Goal: Information Seeking & Learning: Learn about a topic

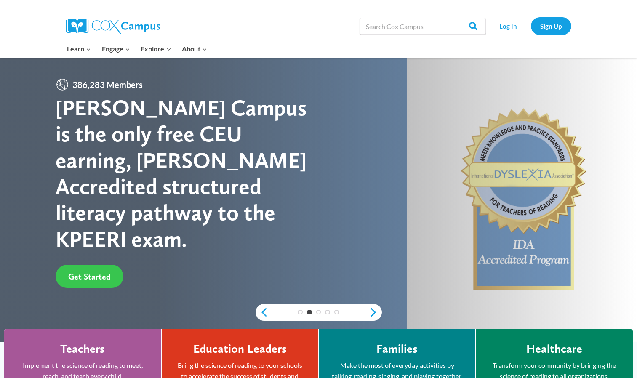
click at [88, 272] on span "Get Started" at bounding box center [89, 277] width 43 height 10
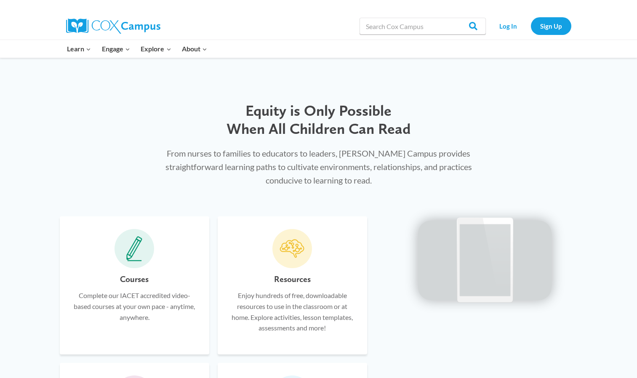
scroll to position [432, 0]
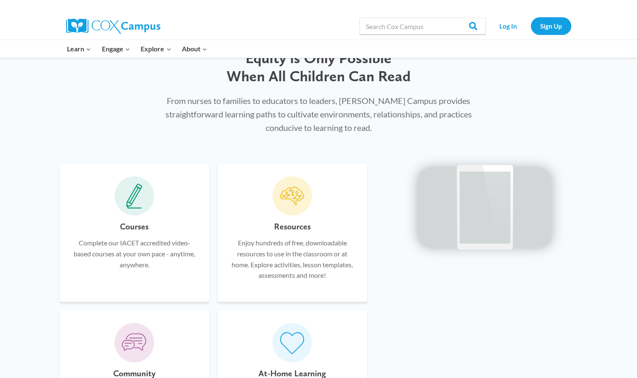
click at [123, 214] on div "Courses Complete our IACET accredited video-based courses at your own pace - an…" at bounding box center [134, 233] width 149 height 138
click at [133, 208] on icon at bounding box center [134, 196] width 16 height 25
click at [136, 258] on p "Complete our IACET accredited video-based courses at your own pace - anytime, a…" at bounding box center [134, 253] width 124 height 32
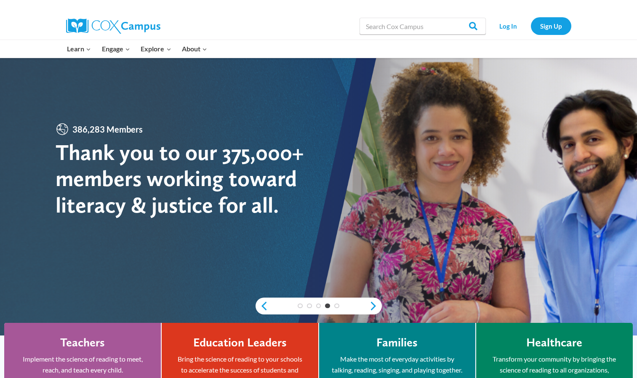
scroll to position [0, 0]
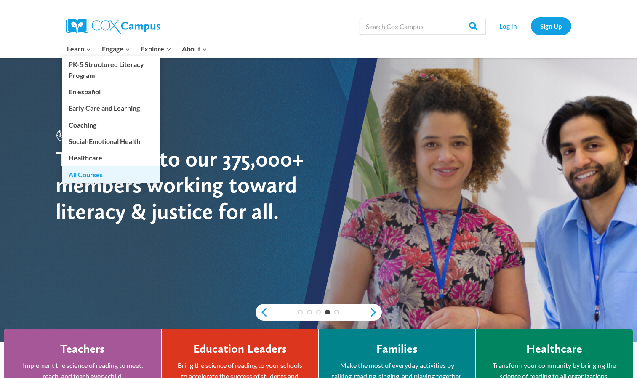
click at [99, 171] on link "All Courses" at bounding box center [111, 174] width 98 height 16
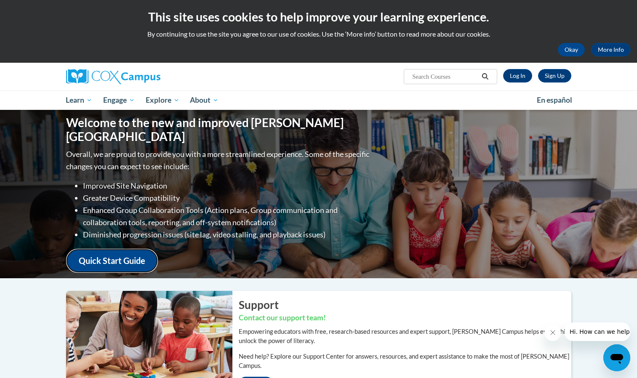
click at [129, 252] on link "Quick Start Guide" at bounding box center [112, 261] width 92 height 24
